Goal: Find contact information: Obtain details needed to contact an individual or organization

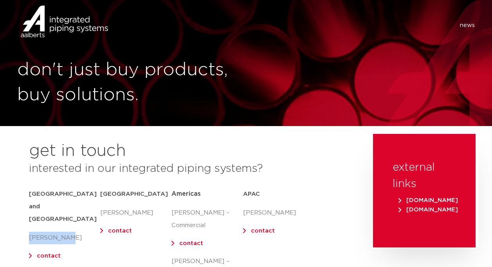
drag, startPoint x: 64, startPoint y: 210, endPoint x: 28, endPoint y: 211, distance: 36.4
click at [28, 211] on div "get in touch interested in our integrated piping systems? [GEOGRAPHIC_DATA] and…" at bounding box center [191, 227] width 356 height 186
drag, startPoint x: 28, startPoint y: 211, endPoint x: 50, endPoint y: 234, distance: 31.5
click at [50, 253] on link "contact" at bounding box center [49, 256] width 24 height 6
copy p "[PERSON_NAME]"
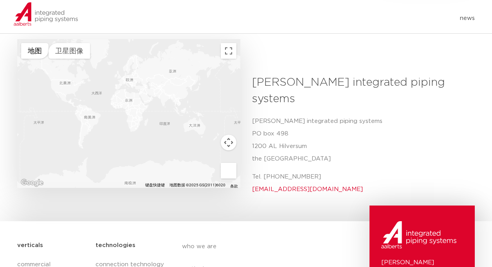
scroll to position [274, 0]
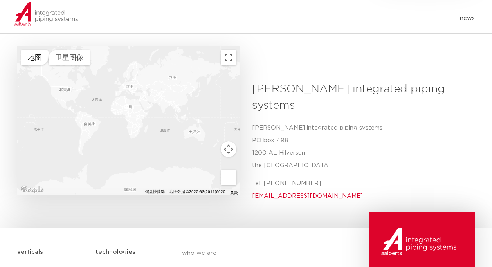
click at [273, 81] on h3 "[PERSON_NAME] integrated piping systems" at bounding box center [360, 97] width 217 height 33
copy h3 "[PERSON_NAME]"
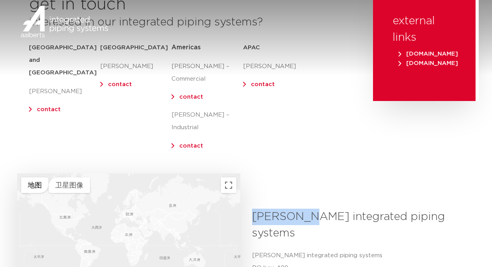
scroll to position [235, 0]
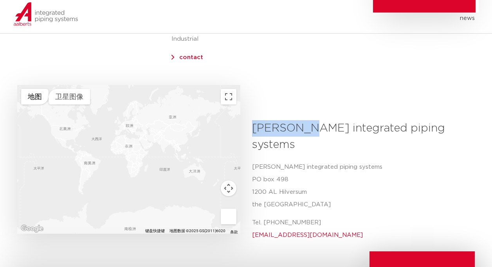
click at [271, 120] on h3 "[PERSON_NAME] integrated piping systems" at bounding box center [360, 136] width 217 height 33
click at [261, 120] on h3 "[PERSON_NAME] integrated piping systems" at bounding box center [360, 136] width 217 height 33
click at [374, 120] on h3 "[PERSON_NAME] integrated piping systems" at bounding box center [360, 136] width 217 height 33
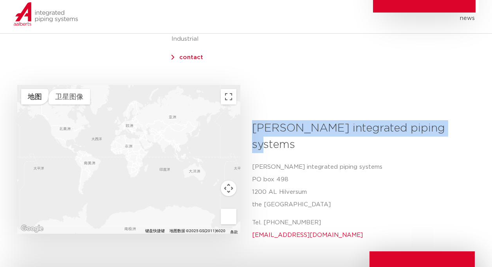
drag, startPoint x: 440, startPoint y: 117, endPoint x: 252, endPoint y: 116, distance: 188.5
click at [252, 120] on h3 "[PERSON_NAME] integrated piping systems" at bounding box center [360, 136] width 217 height 33
copy h3 "[PERSON_NAME] integrated piping systems"
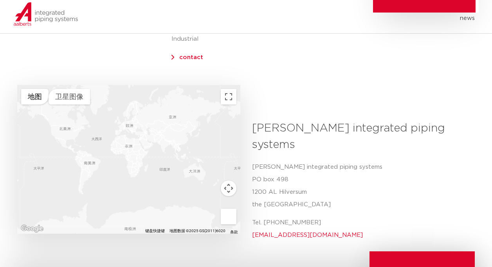
click at [307, 161] on p "[PERSON_NAME] integrated piping systems [STREET_ADDRESS]" at bounding box center [360, 186] width 217 height 50
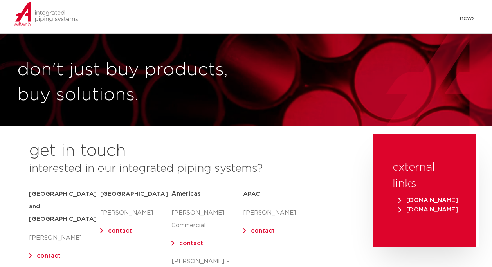
scroll to position [196, 0]
